Goal: Transaction & Acquisition: Purchase product/service

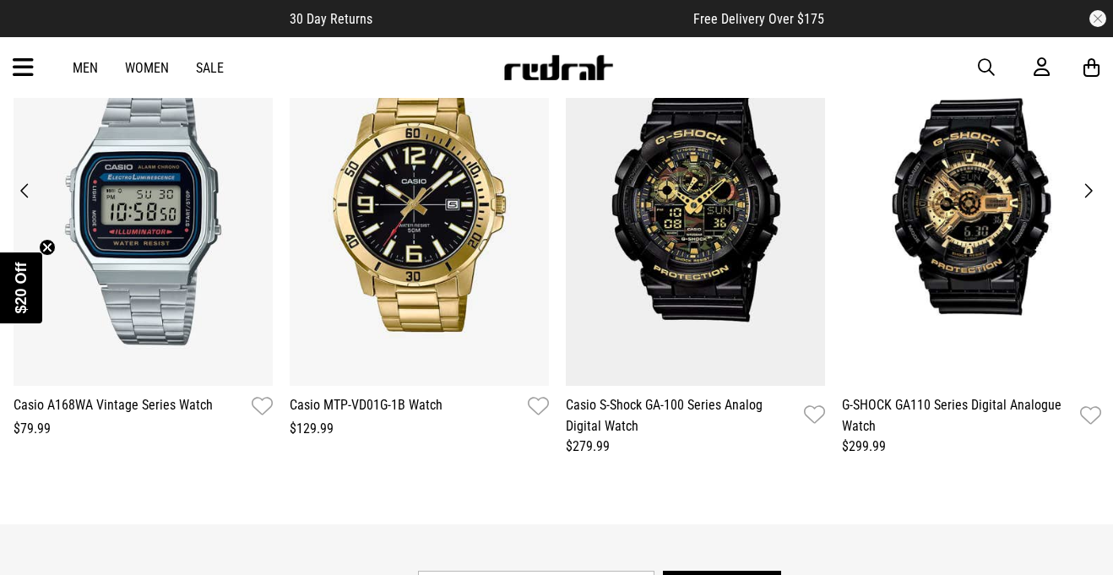
click at [152, 71] on link "Women" at bounding box center [147, 68] width 44 height 16
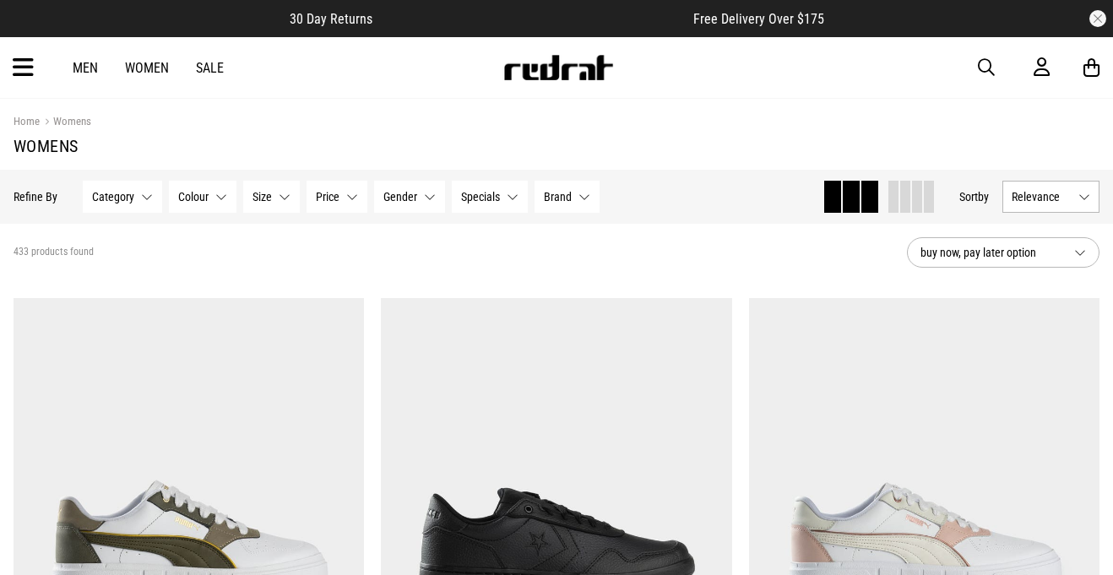
click at [567, 193] on span "Brand" at bounding box center [558, 197] width 28 height 14
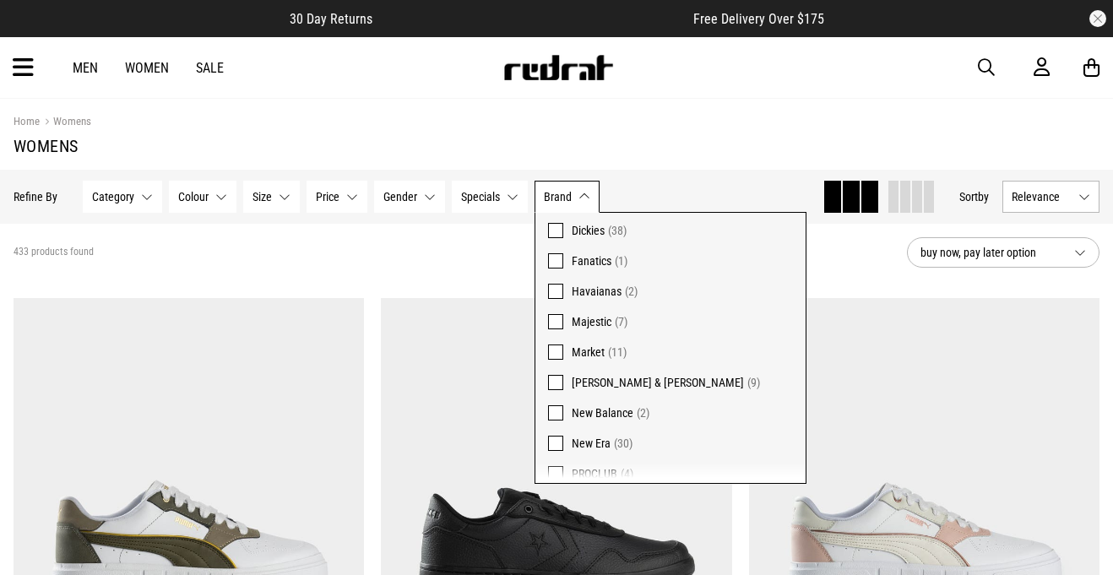
scroll to position [205, 0]
click at [588, 231] on span "Dickies" at bounding box center [588, 229] width 33 height 14
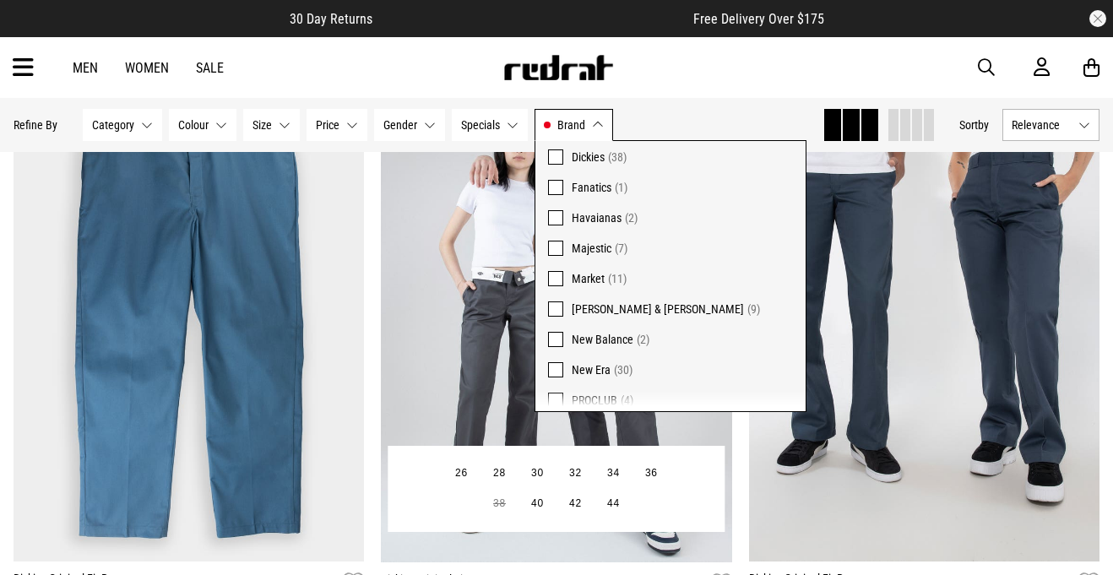
scroll to position [250, 0]
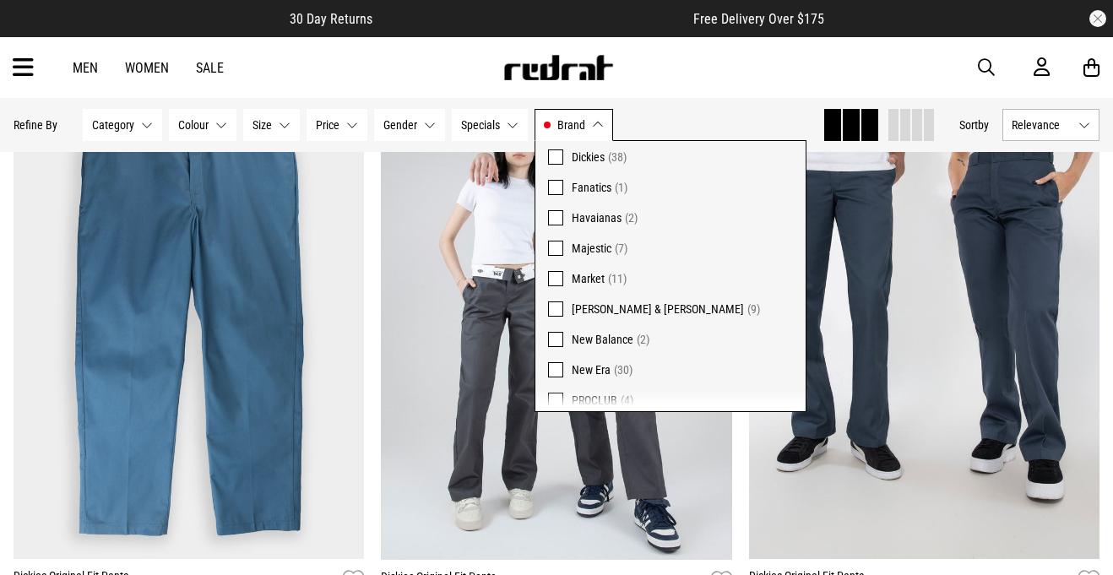
click at [797, 91] on div "Men Women Sale Sign in New Back Footwear Back Mens Back Womens Back Youth & Kid…" at bounding box center [556, 67] width 1113 height 61
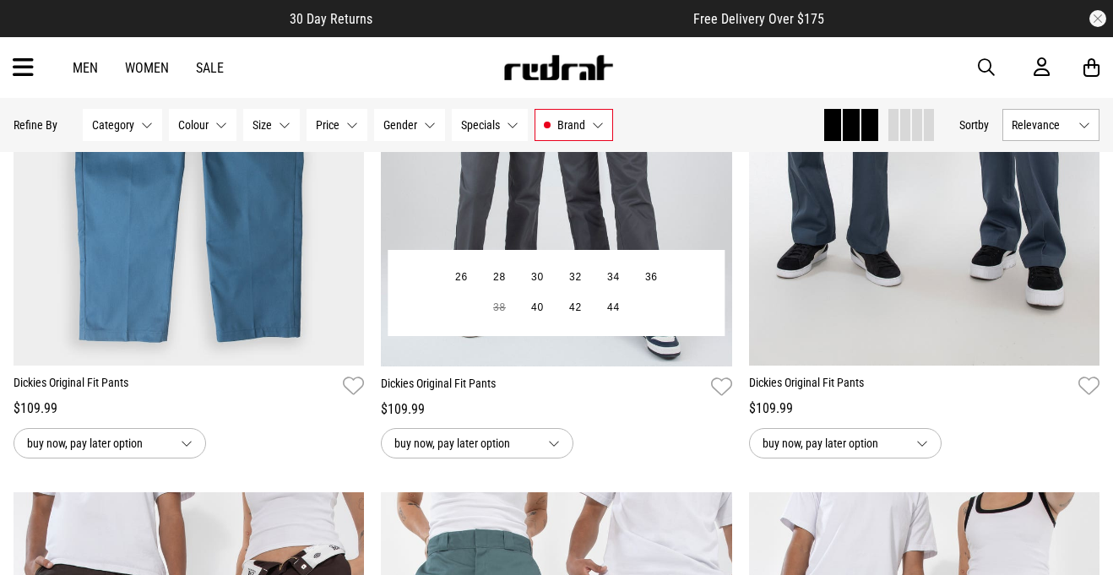
scroll to position [447, 0]
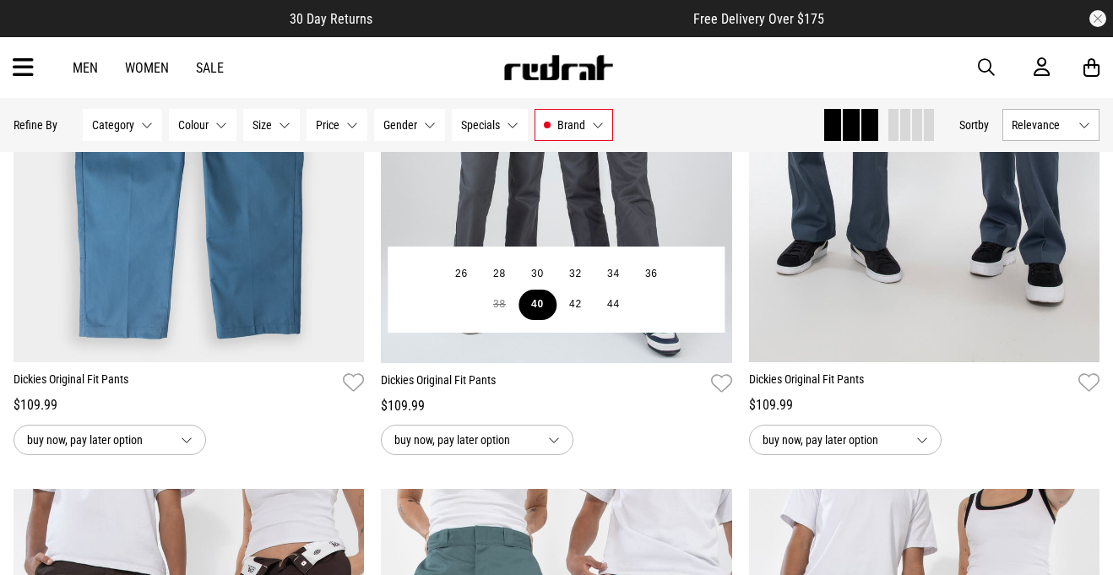
click at [538, 302] on button "40" at bounding box center [538, 305] width 38 height 30
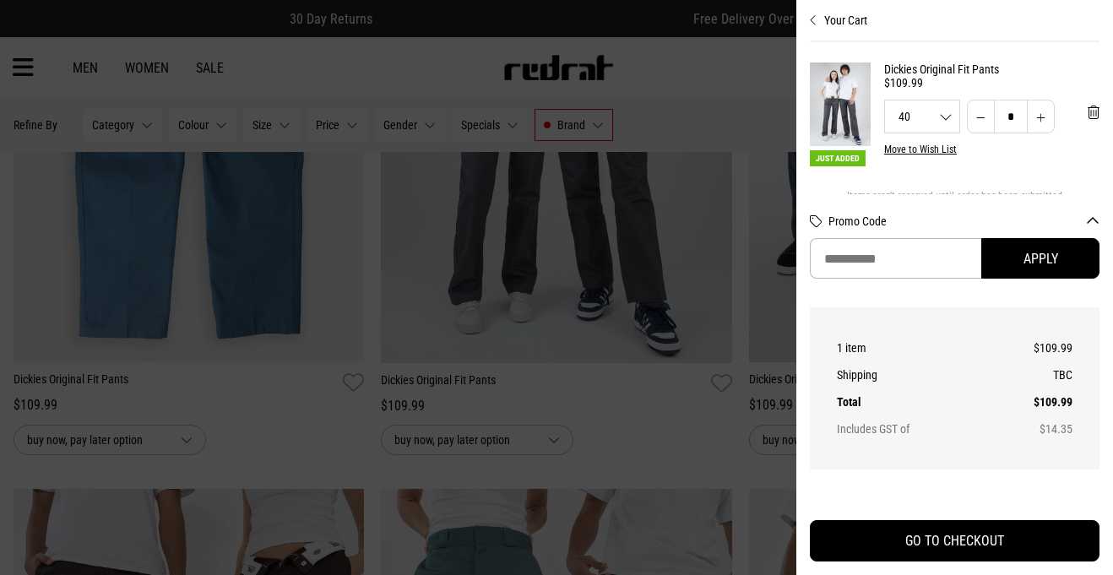
click at [661, 248] on div at bounding box center [556, 287] width 1113 height 575
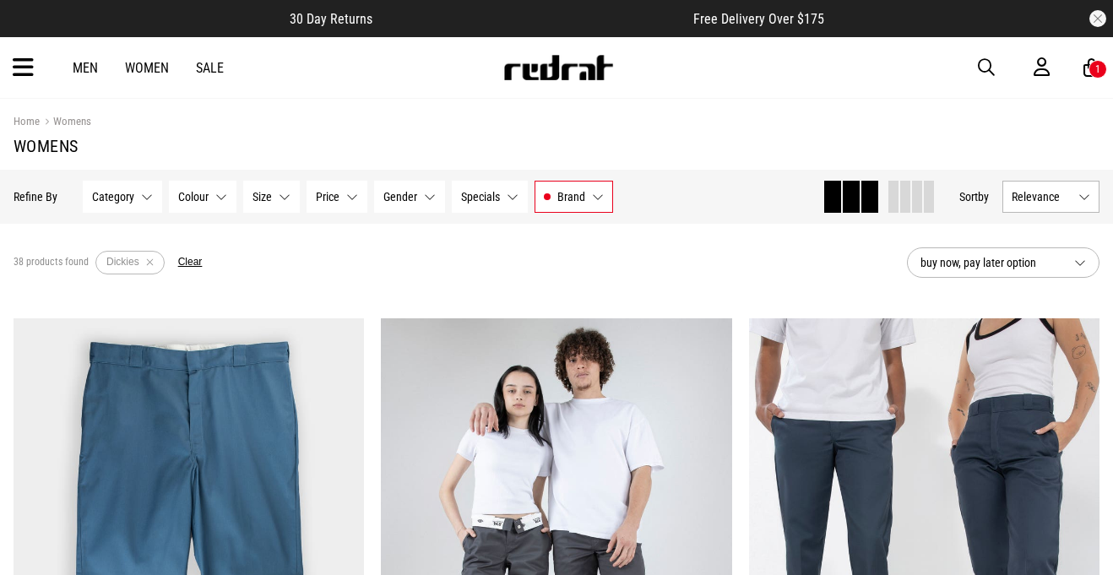
click at [539, 195] on button "Brand Dickies" at bounding box center [574, 197] width 79 height 32
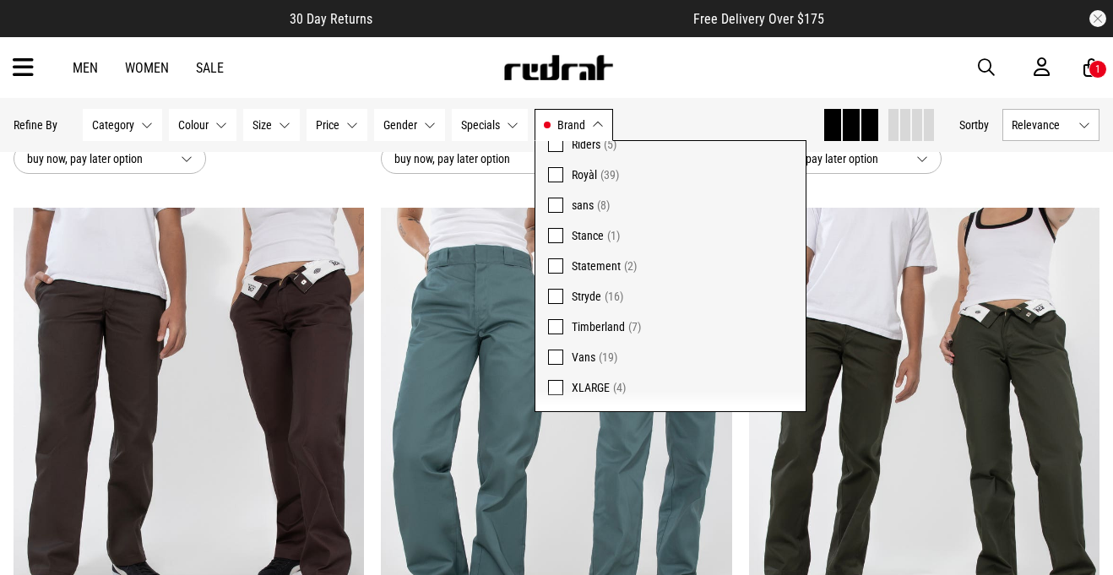
scroll to position [1049, 0]
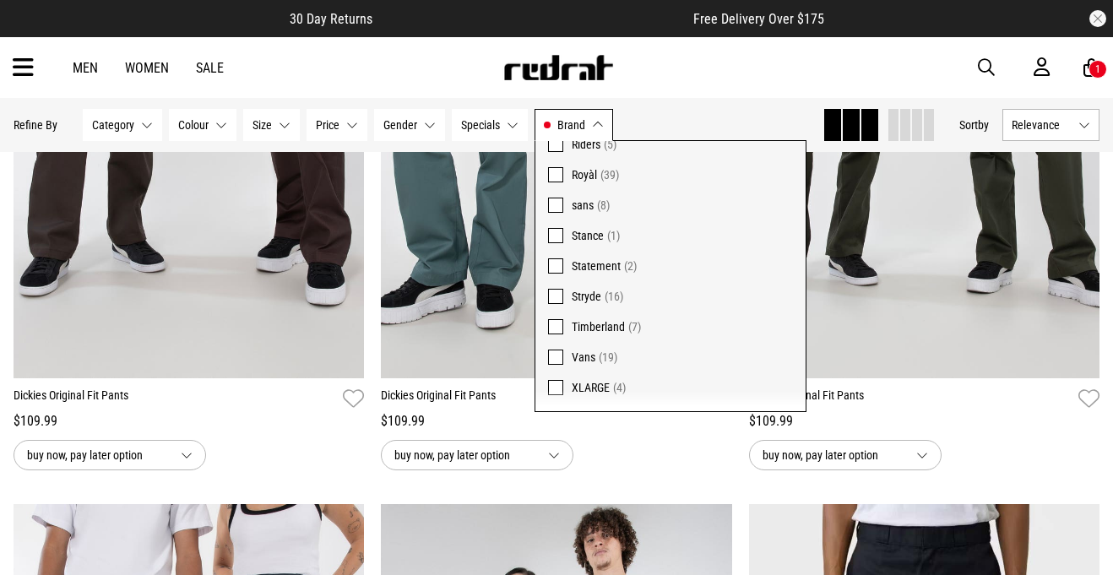
click at [608, 389] on span "XLARGE" at bounding box center [591, 388] width 38 height 14
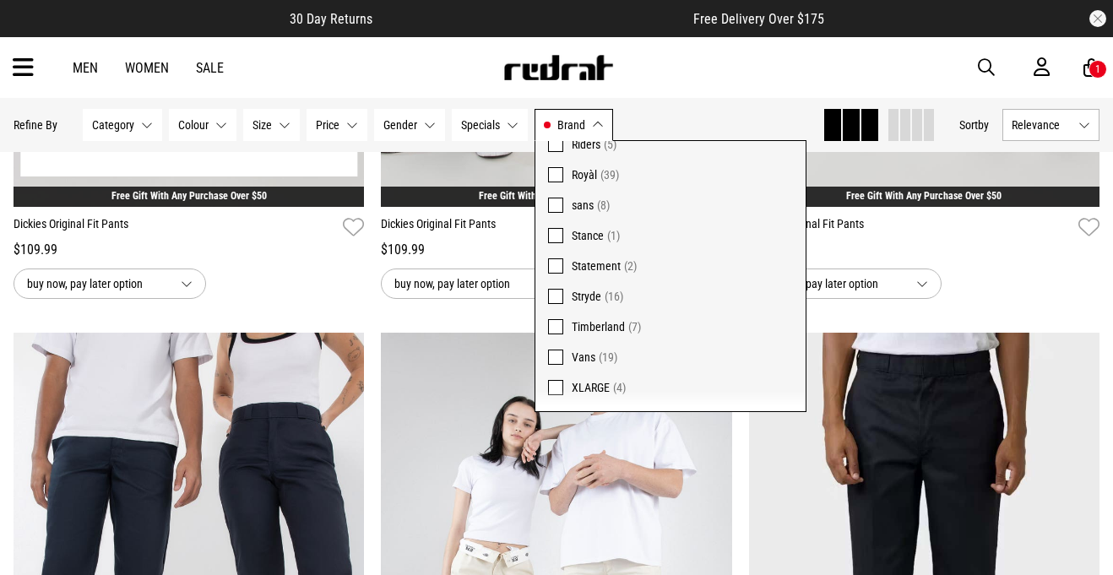
scroll to position [1146, 0]
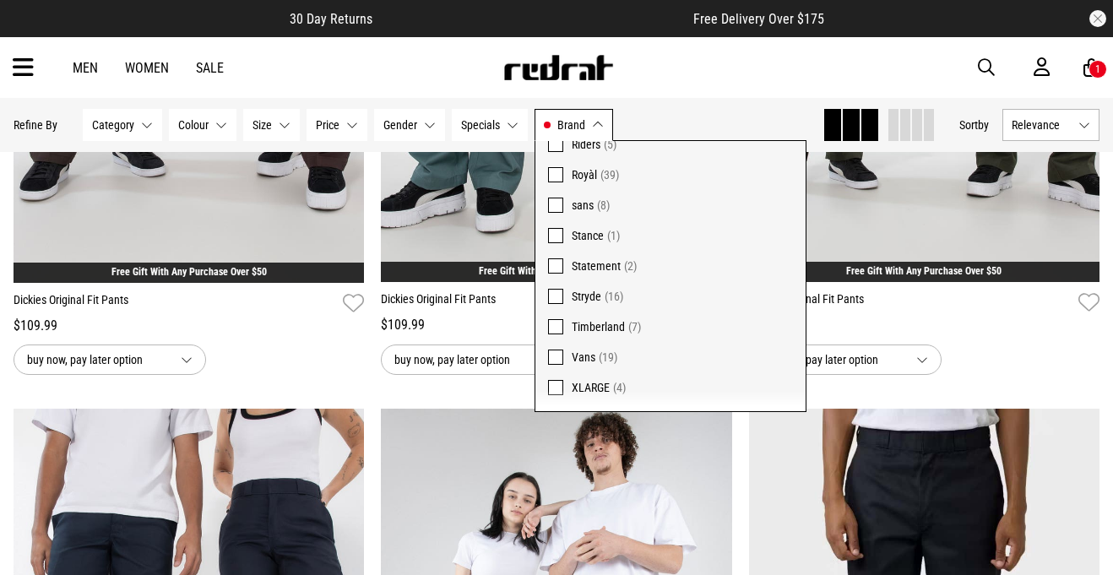
click at [986, 62] on span "button" at bounding box center [986, 67] width 17 height 20
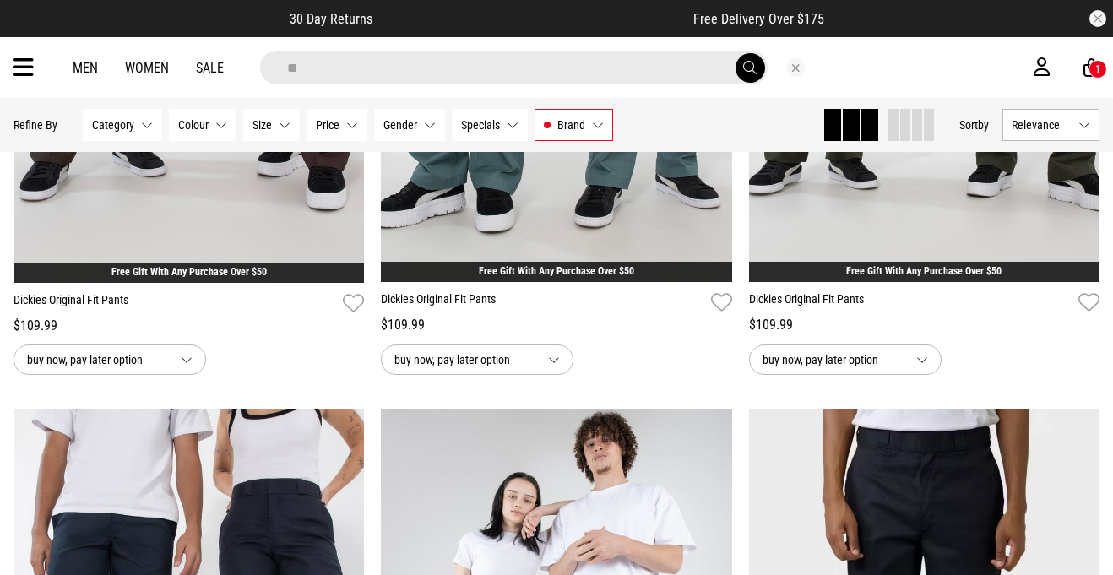
type input "*"
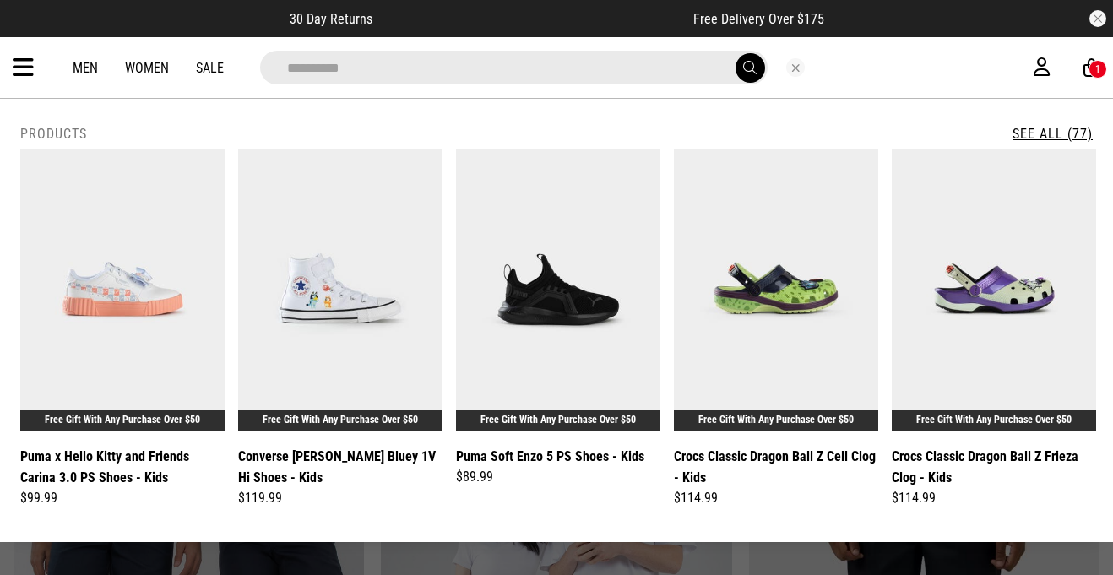
type input "**********"
